Goal: Navigation & Orientation: Find specific page/section

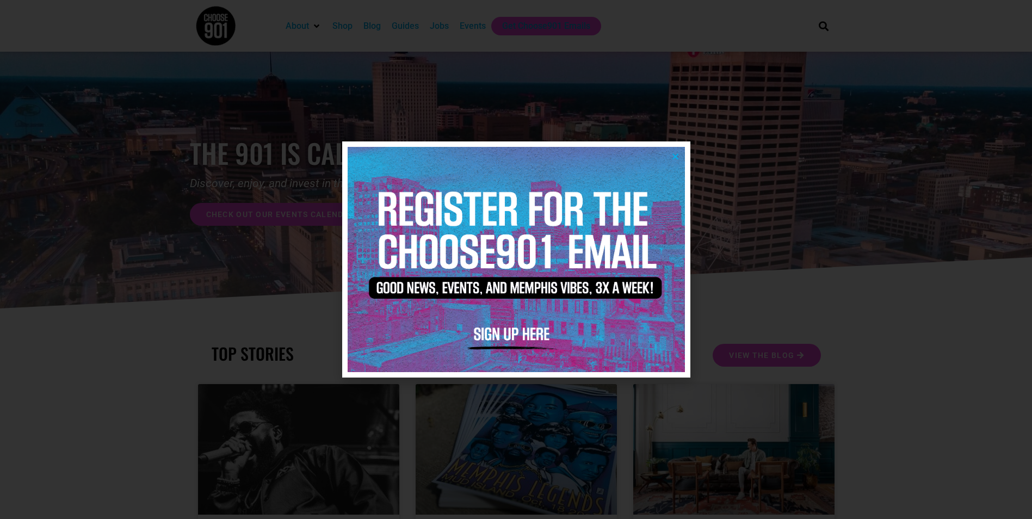
click at [680, 156] on img at bounding box center [516, 259] width 337 height 225
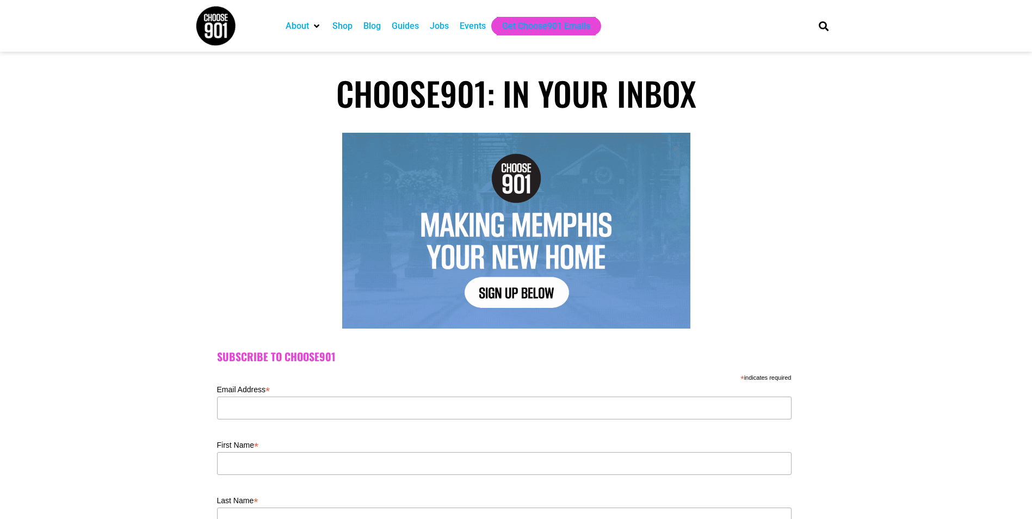
click at [442, 23] on div "Jobs" at bounding box center [439, 26] width 19 height 13
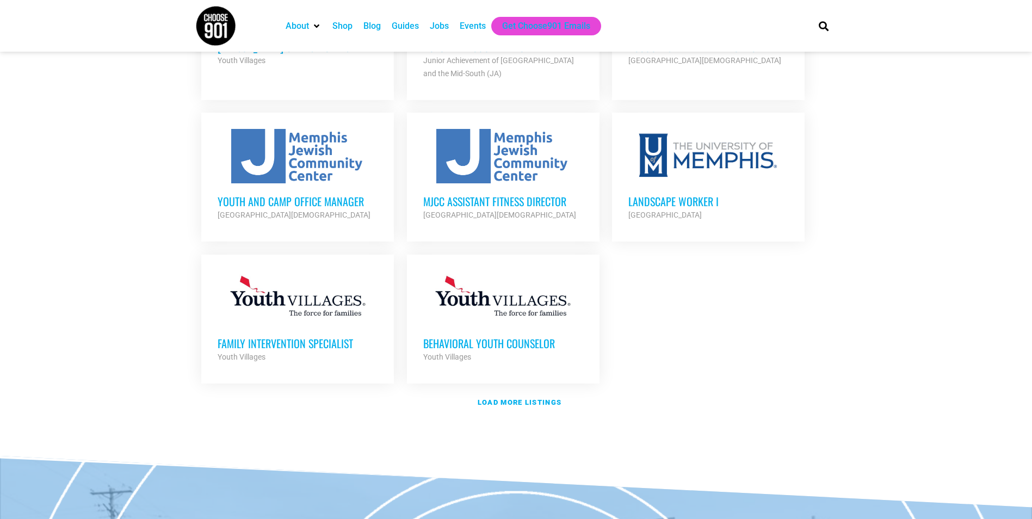
scroll to position [1176, 0]
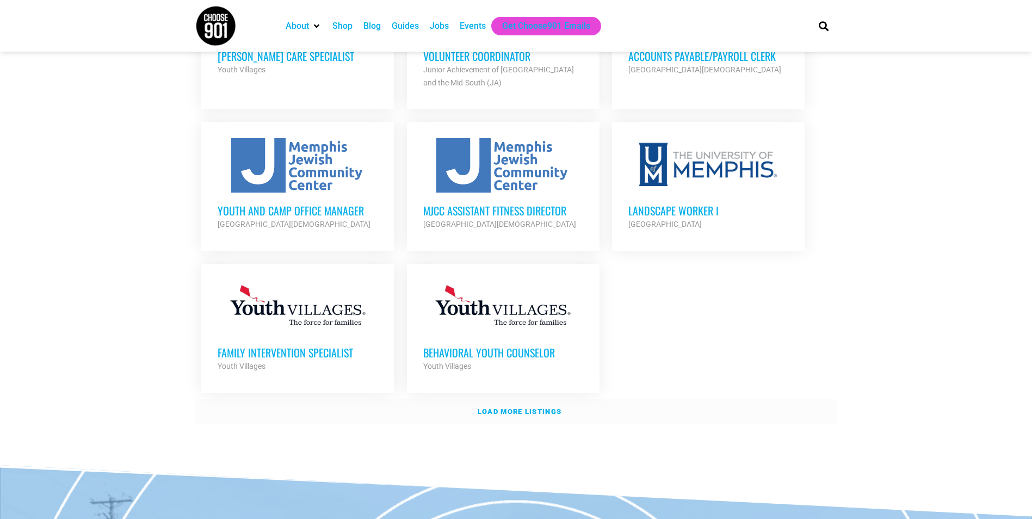
click at [505, 407] on strong "Load more listings" at bounding box center [520, 411] width 84 height 8
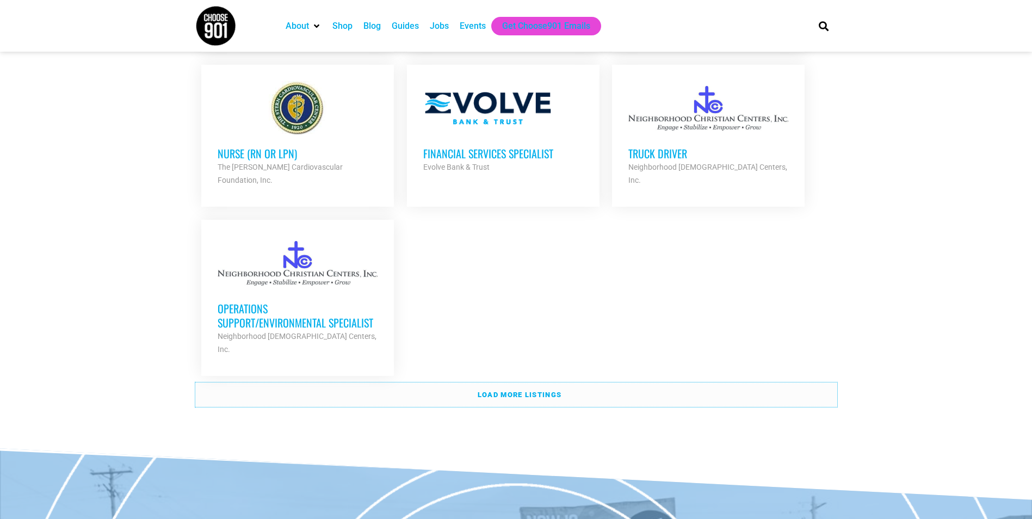
scroll to position [2318, 0]
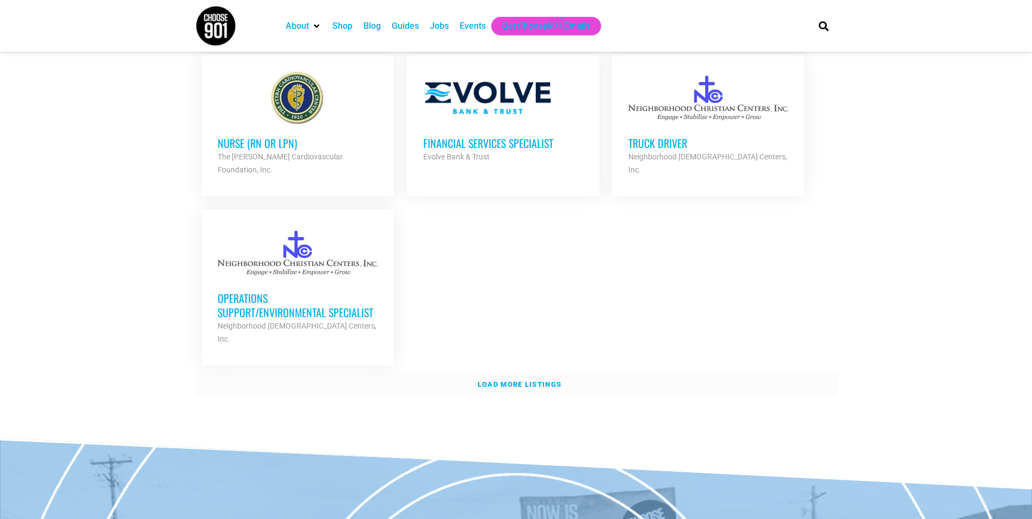
click at [550, 380] on strong "Load more listings" at bounding box center [520, 384] width 84 height 8
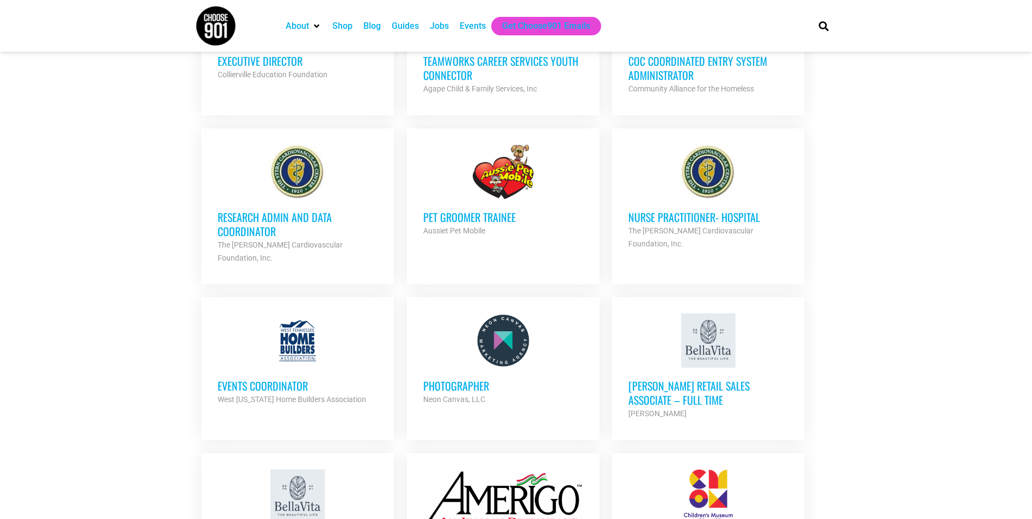
scroll to position [1448, 0]
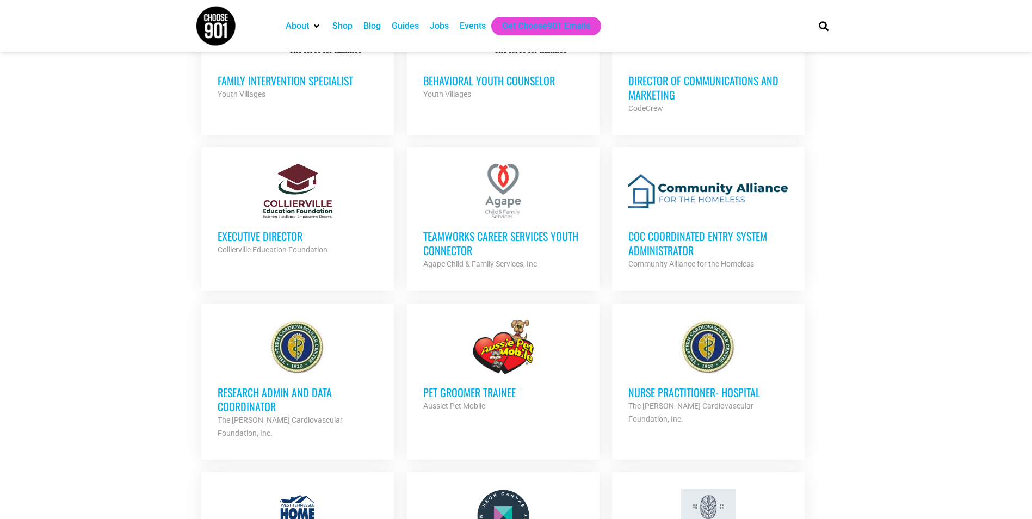
click at [463, 26] on div "Events" at bounding box center [473, 26] width 26 height 13
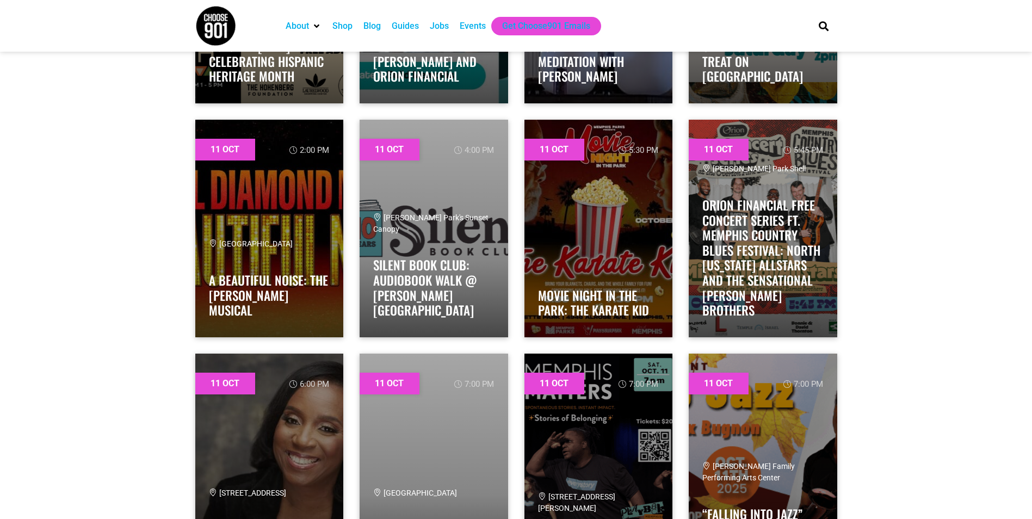
scroll to position [6909, 0]
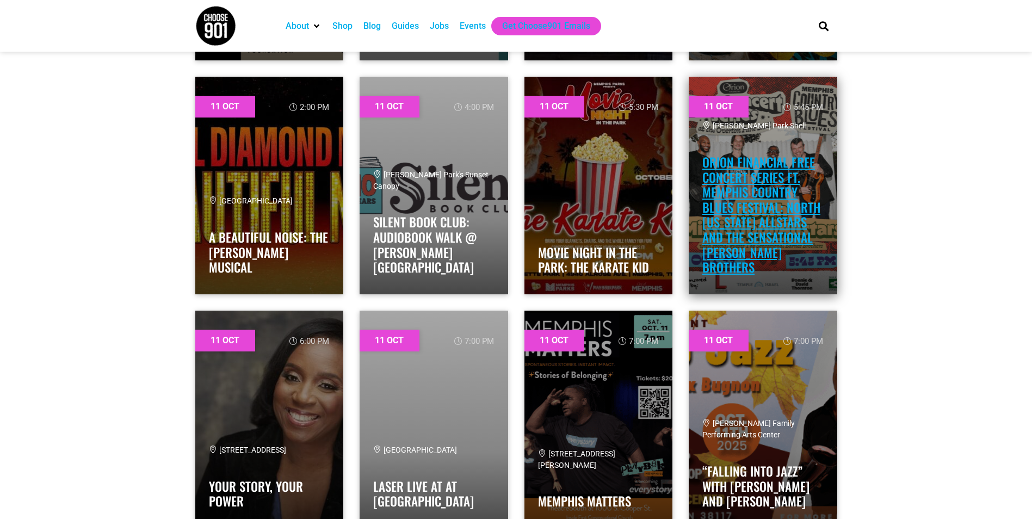
click at [711, 221] on link "Orion Financial Free Concert Series ft. Memphis Country Blues Festival: NORTH […" at bounding box center [761, 214] width 118 height 123
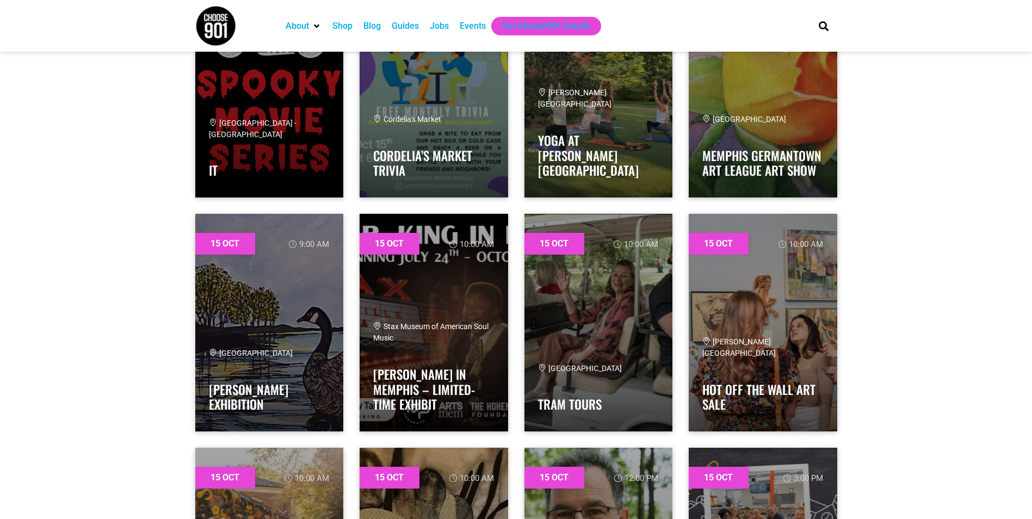
scroll to position [10281, 0]
